Goal: Transaction & Acquisition: Purchase product/service

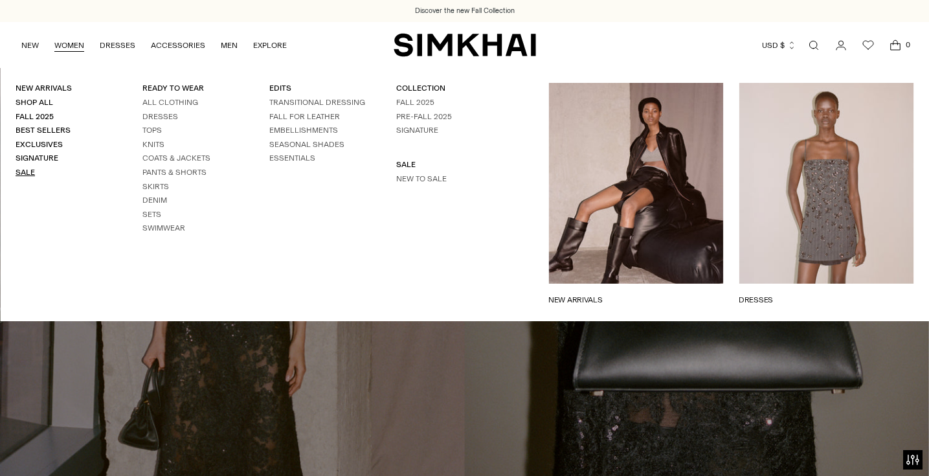
click at [31, 170] on link "Sale" at bounding box center [25, 172] width 19 height 9
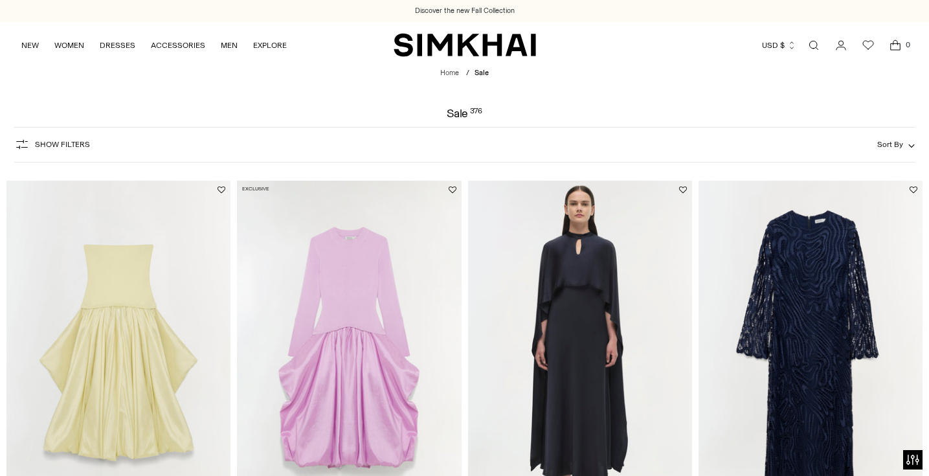
click at [72, 148] on span "Show Filters" at bounding box center [62, 144] width 55 height 9
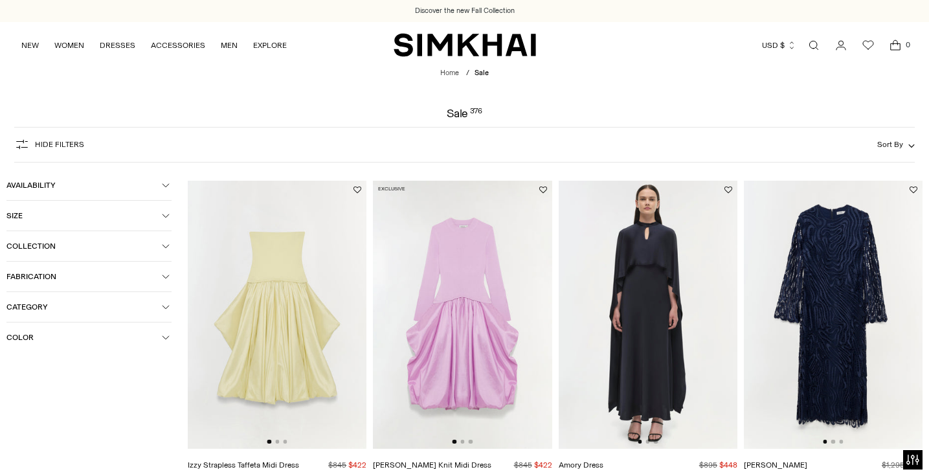
click at [56, 296] on button "Category" at bounding box center [88, 307] width 165 height 30
click at [39, 389] on span "Footwear" at bounding box center [37, 388] width 40 height 12
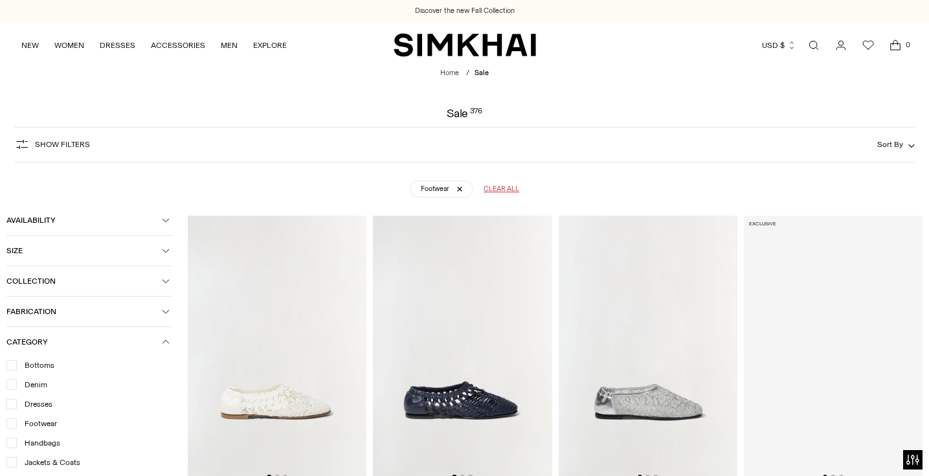
scroll to position [95, 0]
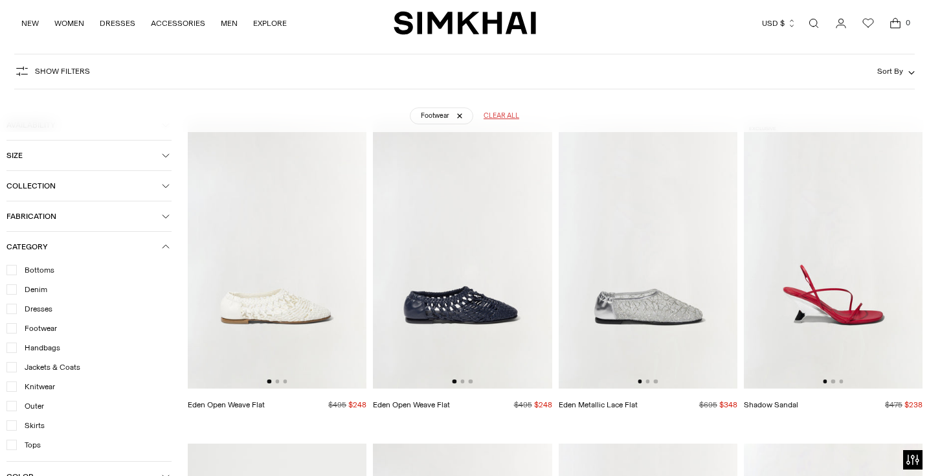
click at [469, 234] on img at bounding box center [462, 254] width 179 height 268
click at [293, 320] on img at bounding box center [277, 254] width 179 height 268
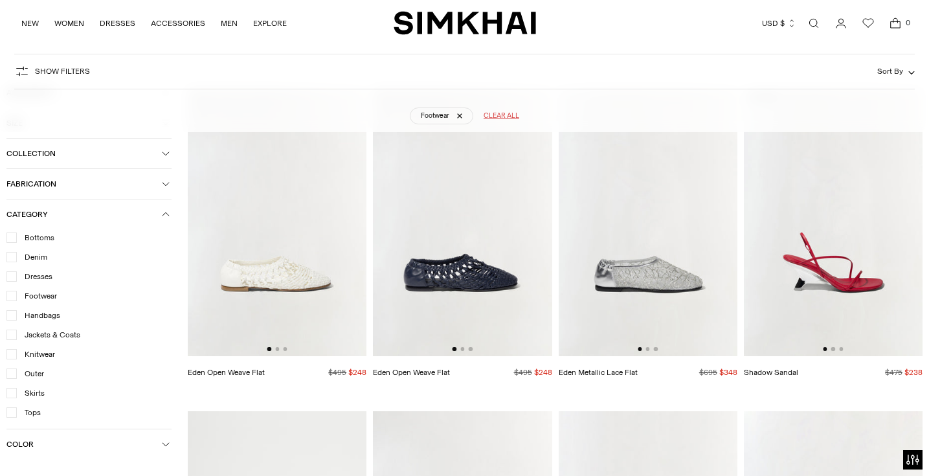
scroll to position [132, 0]
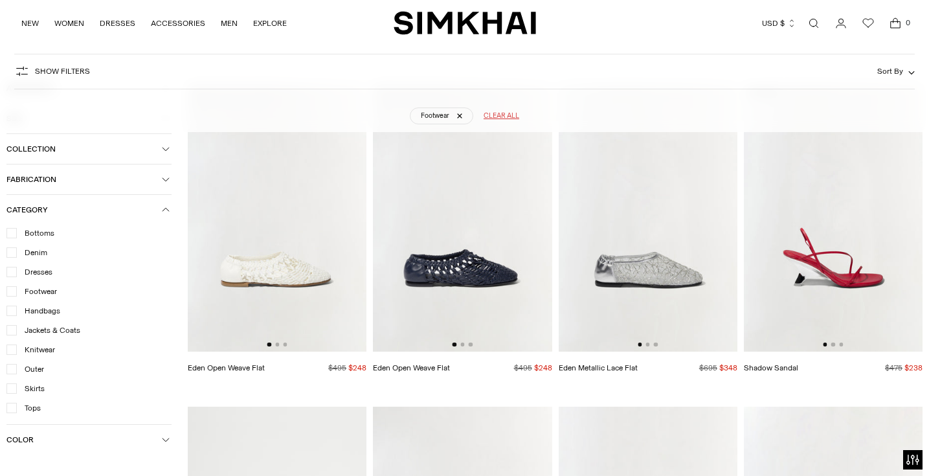
click at [678, 302] on img at bounding box center [647, 217] width 179 height 268
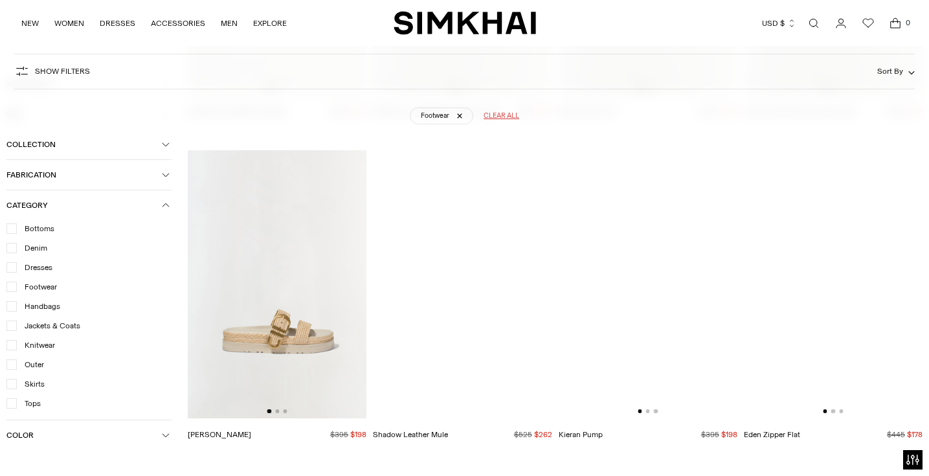
scroll to position [722, 0]
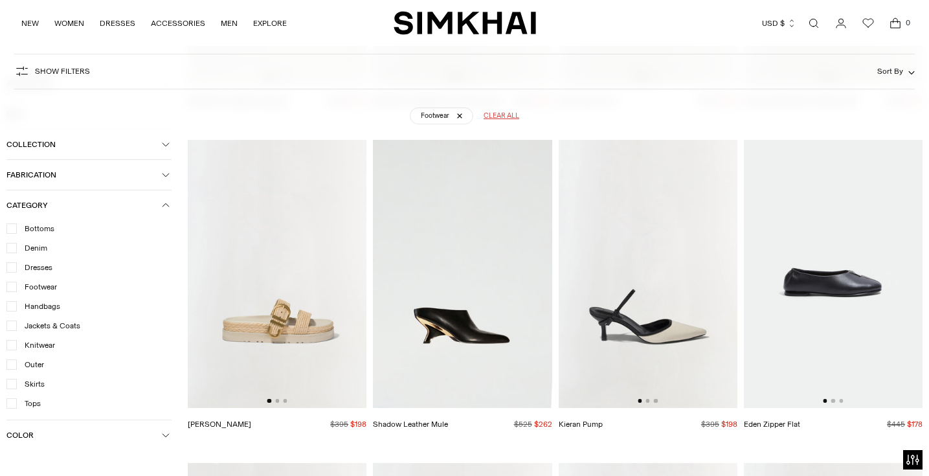
click at [872, 347] on img at bounding box center [833, 274] width 179 height 268
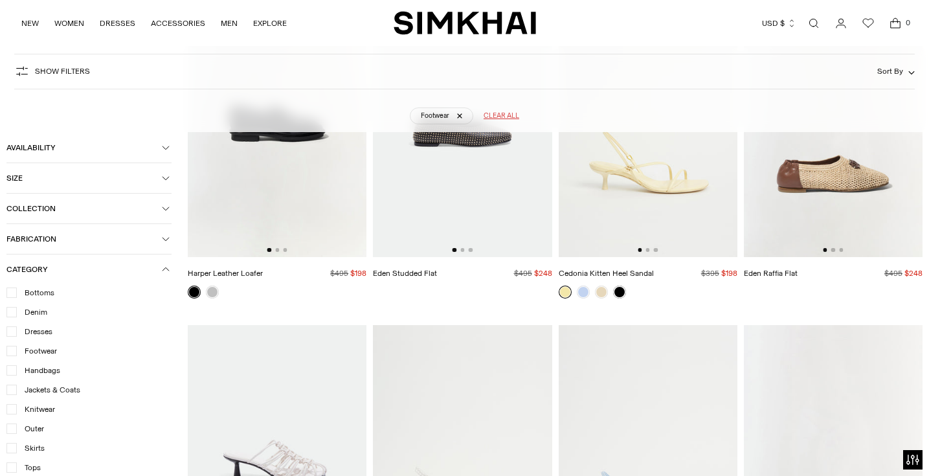
scroll to position [2167, 0]
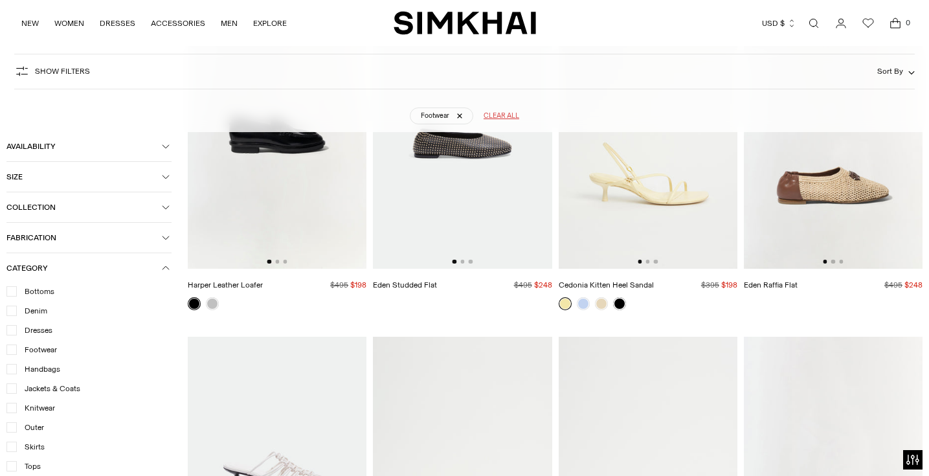
click at [471, 225] on img at bounding box center [462, 135] width 179 height 268
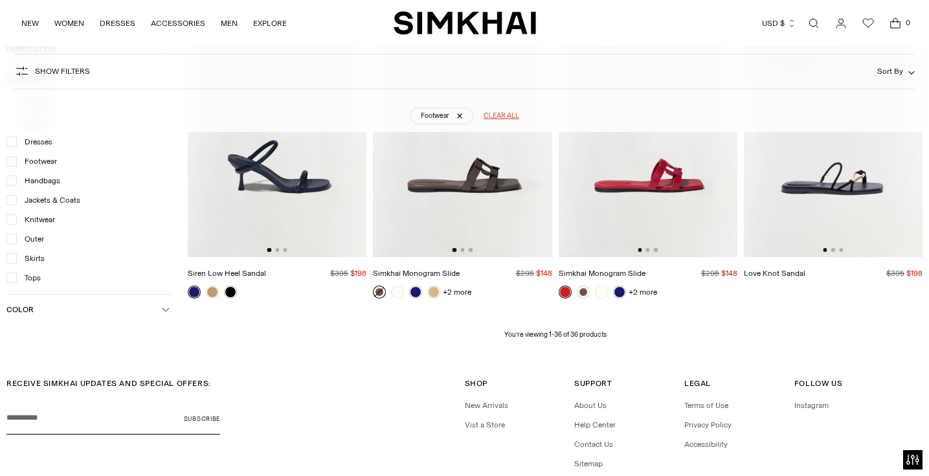
scroll to position [2836, 0]
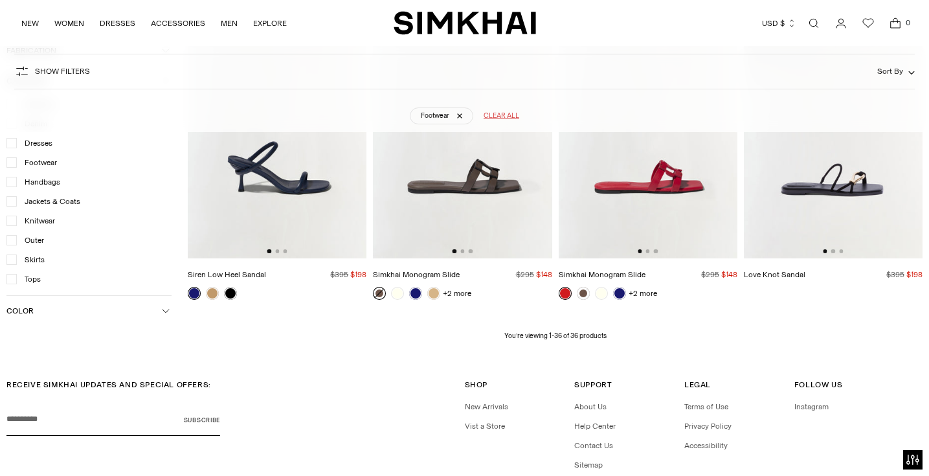
click at [352, 211] on img at bounding box center [277, 124] width 179 height 268
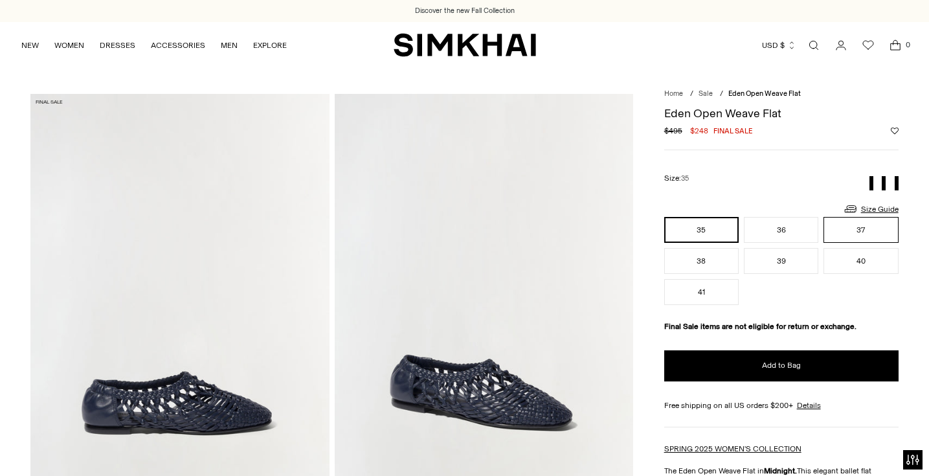
click at [842, 232] on button "37" at bounding box center [860, 230] width 74 height 26
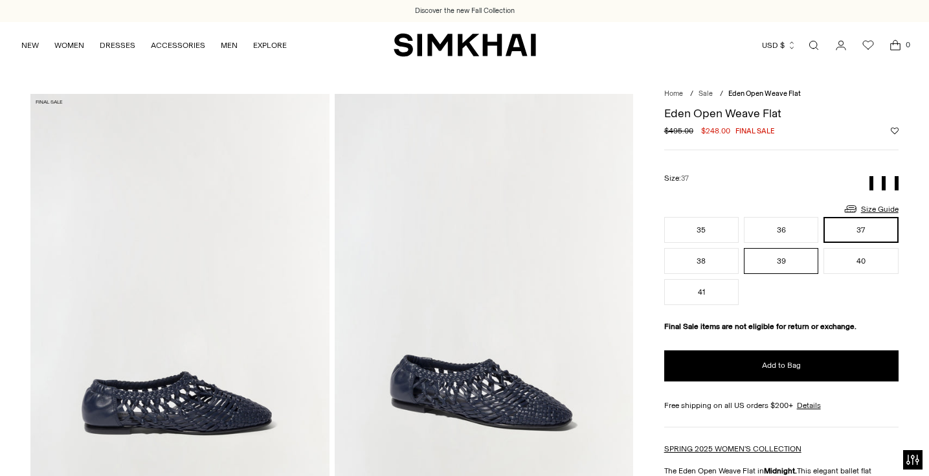
click at [809, 250] on button "39" at bounding box center [781, 261] width 74 height 26
click at [803, 232] on button "36" at bounding box center [781, 230] width 74 height 26
click at [858, 245] on div "35 36 37 38 39 40 41 ** ** ** ** ** ** **" at bounding box center [781, 261] width 234 height 88
click at [856, 229] on button "37" at bounding box center [860, 230] width 74 height 26
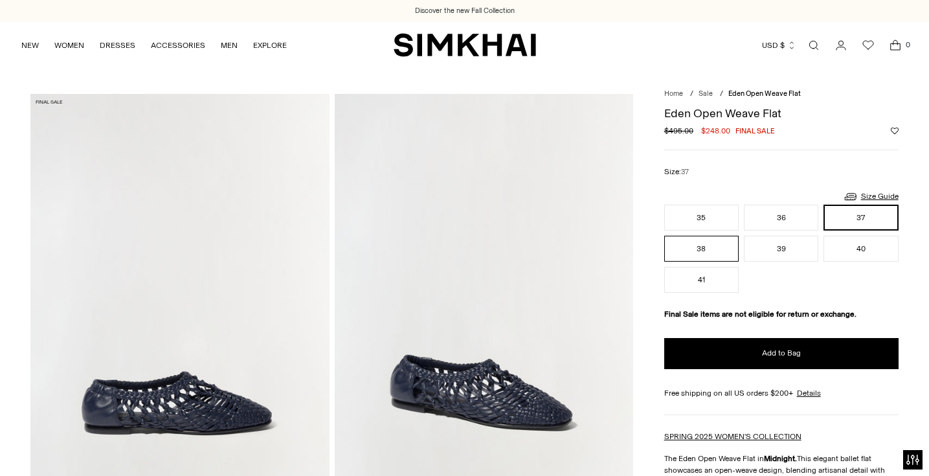
click at [713, 250] on button "38" at bounding box center [701, 249] width 74 height 26
click at [759, 241] on button "39" at bounding box center [781, 249] width 74 height 26
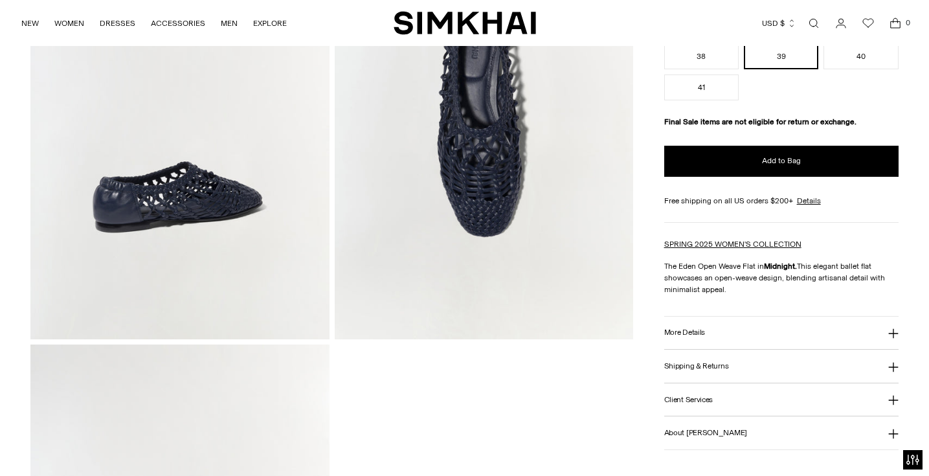
scroll to position [656, 0]
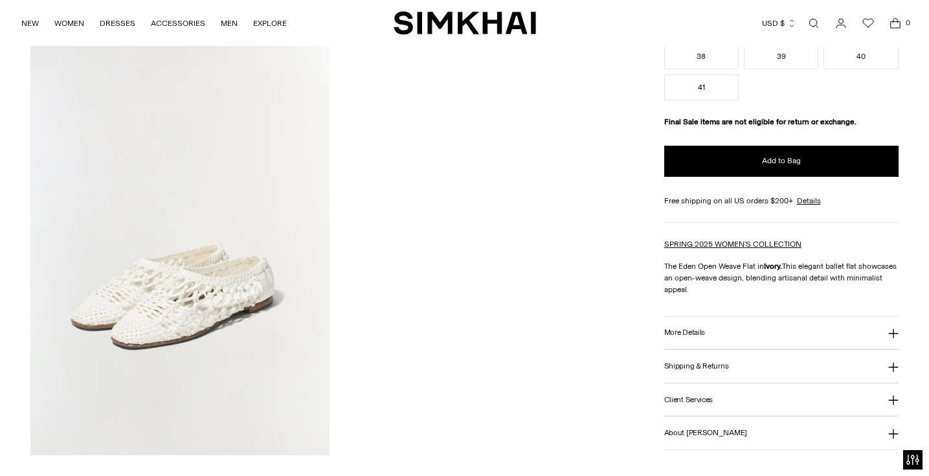
scroll to position [1040, 0]
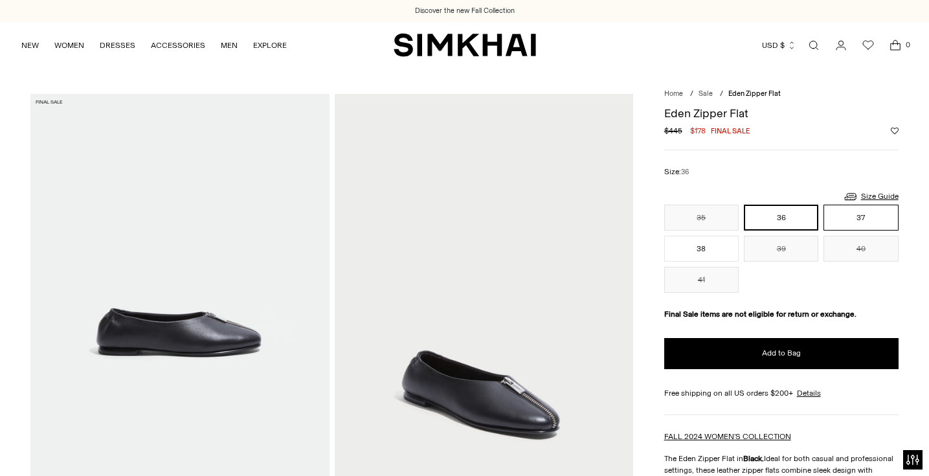
click at [848, 221] on button "37" at bounding box center [860, 217] width 74 height 26
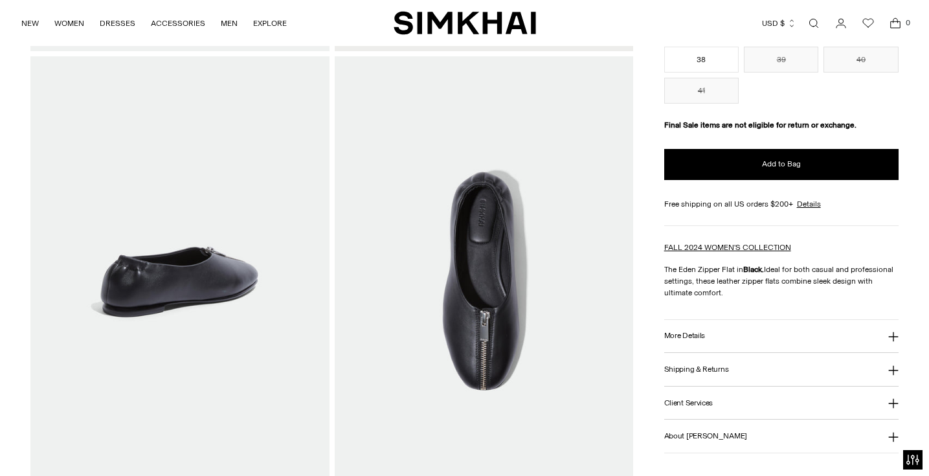
scroll to position [487, 0]
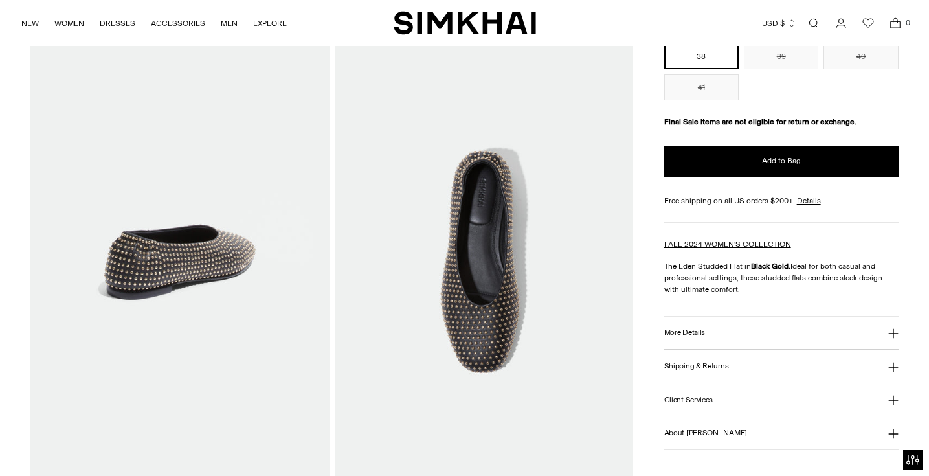
scroll to position [529, 0]
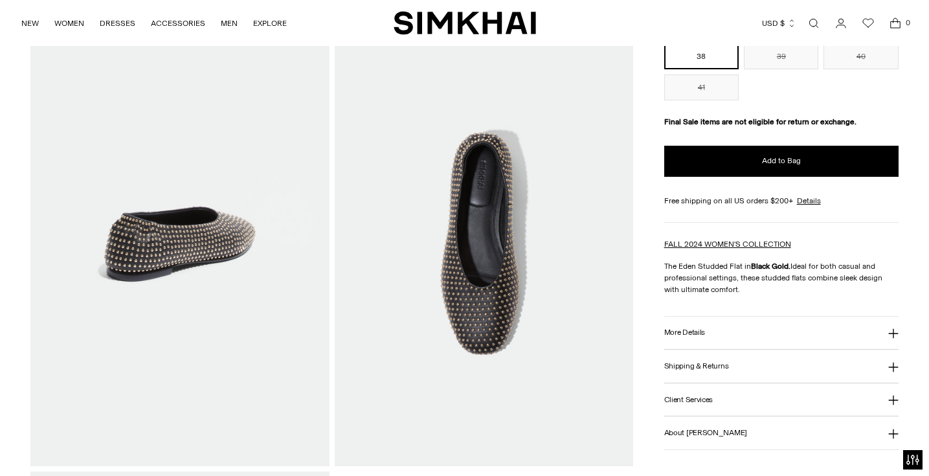
click at [549, 270] on img at bounding box center [484, 242] width 298 height 448
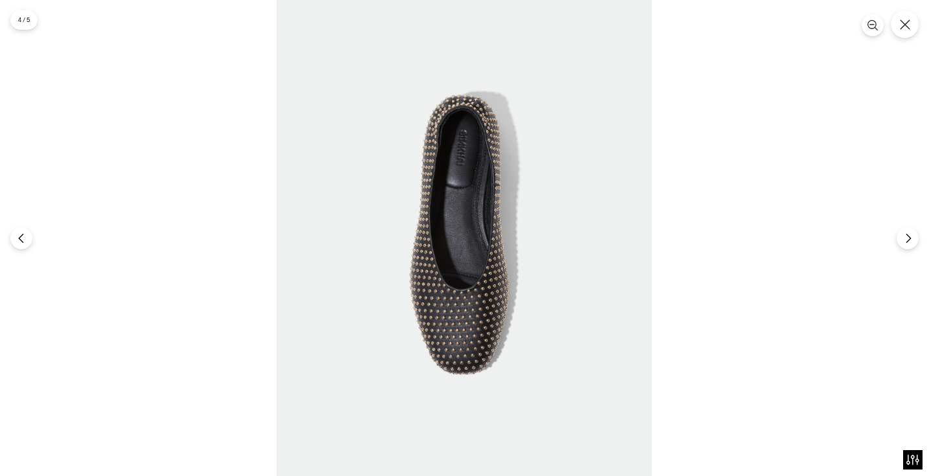
click at [463, 316] on img at bounding box center [463, 233] width 375 height 564
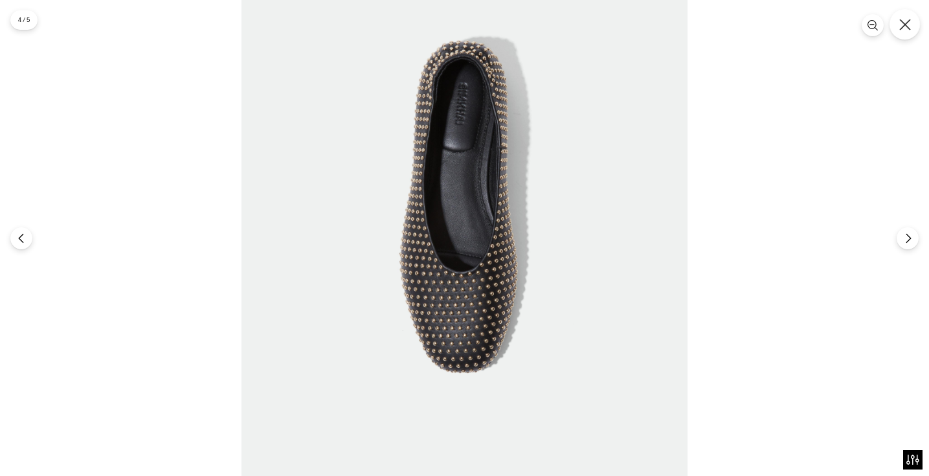
click at [911, 19] on button "Close" at bounding box center [904, 24] width 30 height 30
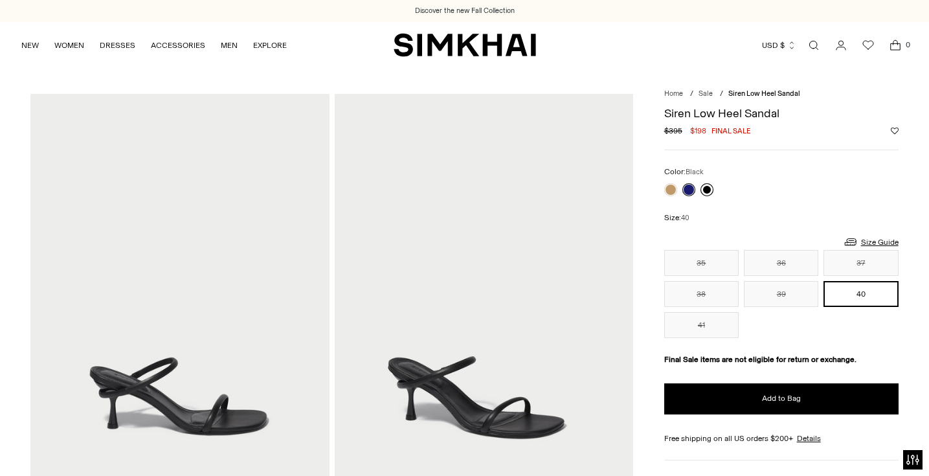
click at [708, 190] on link at bounding box center [706, 189] width 13 height 13
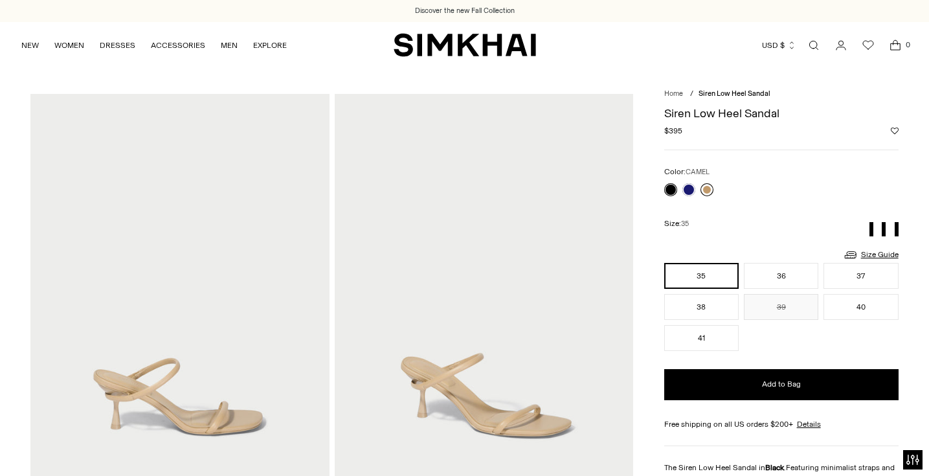
click at [707, 189] on link at bounding box center [706, 189] width 13 height 13
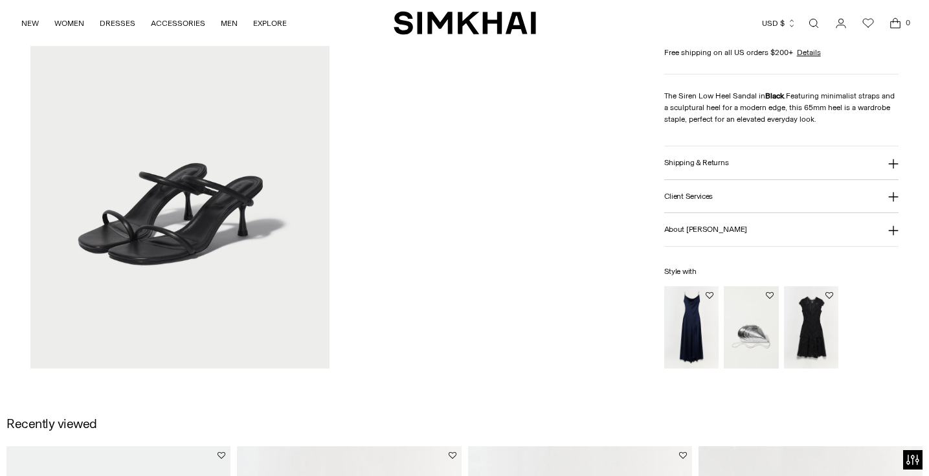
scroll to position [1142, 0]
